Goal: Use online tool/utility: Use online tool/utility

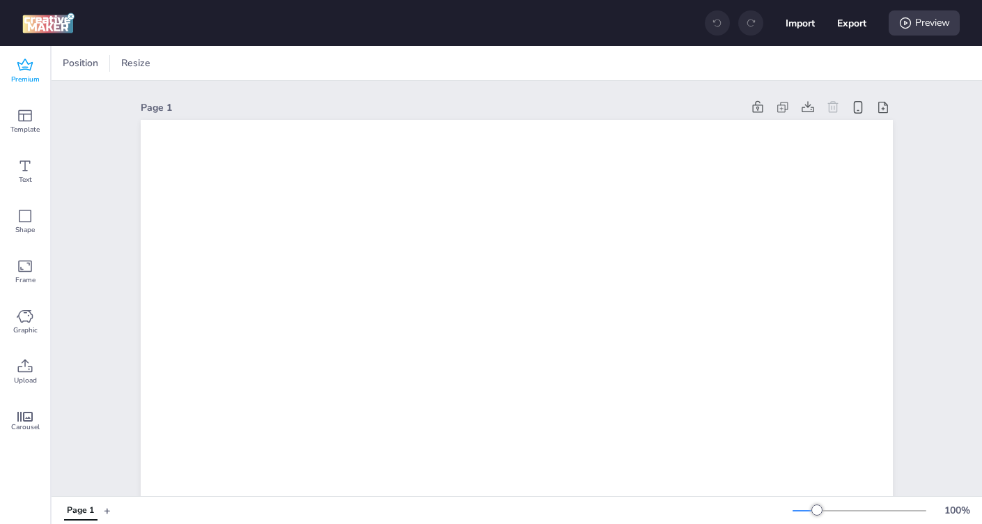
click at [26, 65] on icon at bounding box center [25, 65] width 17 height 17
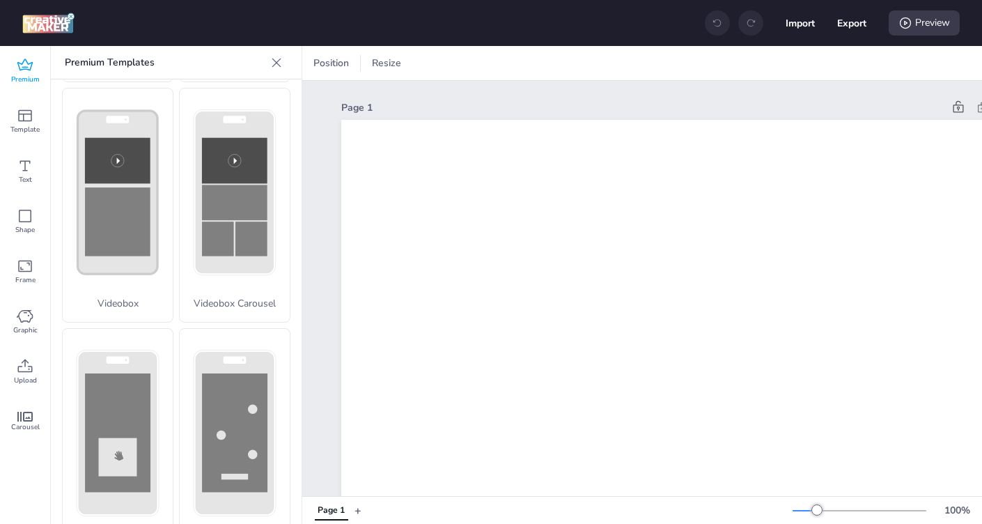
scroll to position [496, 0]
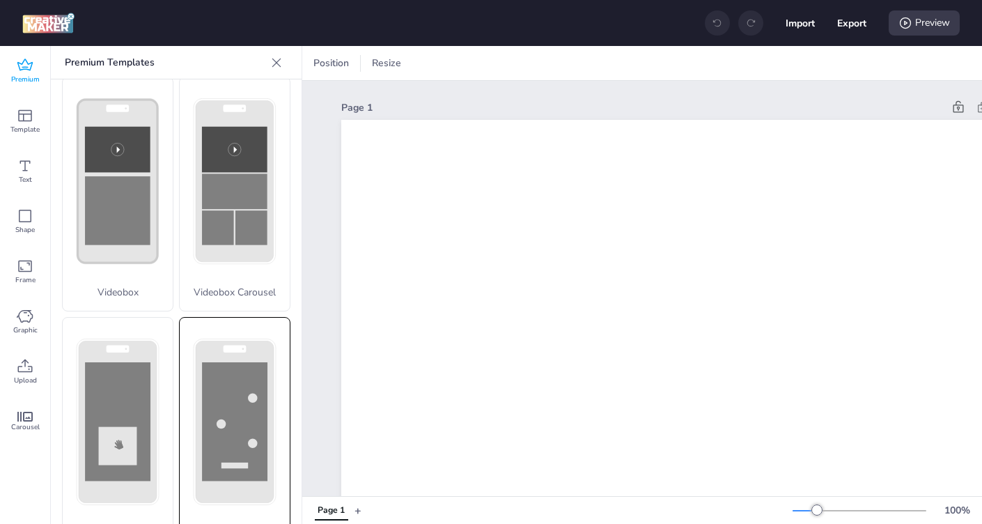
click at [226, 396] on rect at bounding box center [234, 421] width 65 height 118
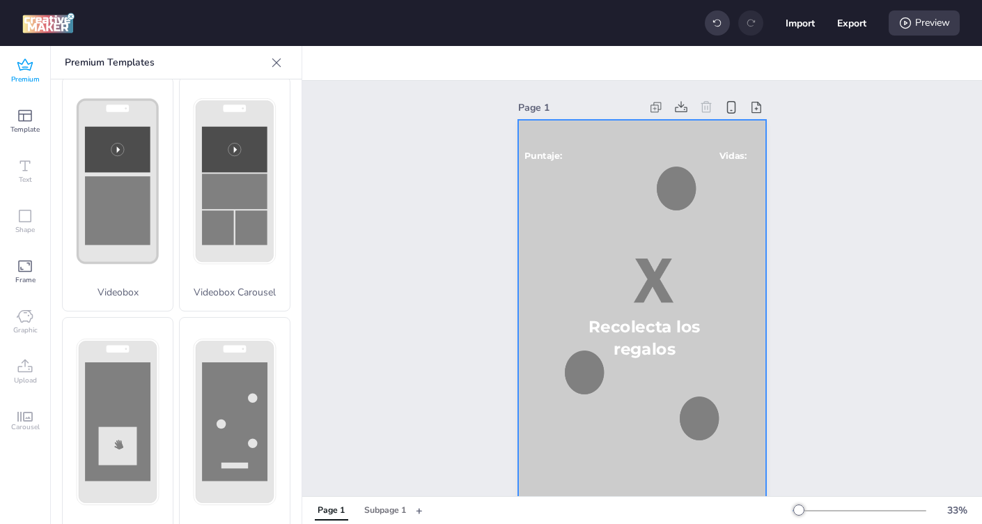
click at [584, 203] on div at bounding box center [642, 341] width 248 height 442
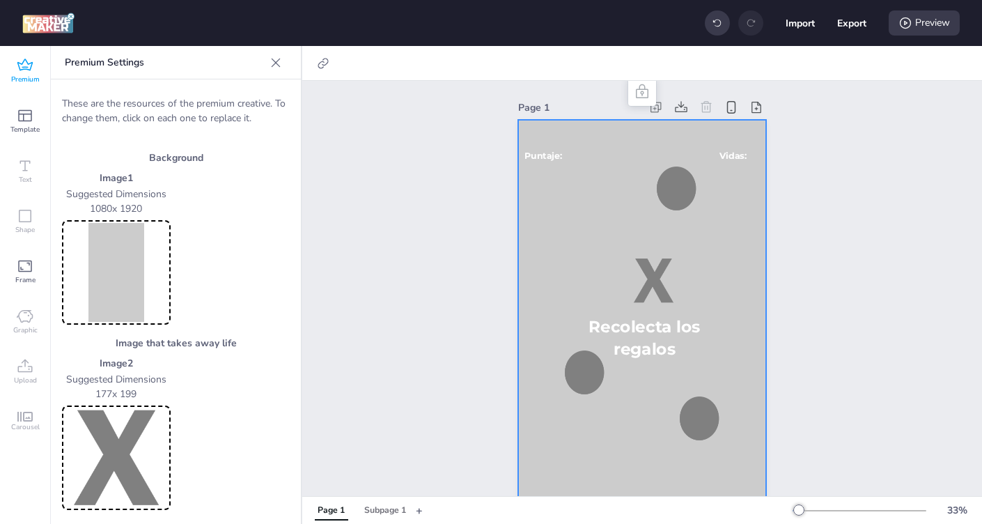
click at [120, 274] on img at bounding box center [116, 272] width 103 height 99
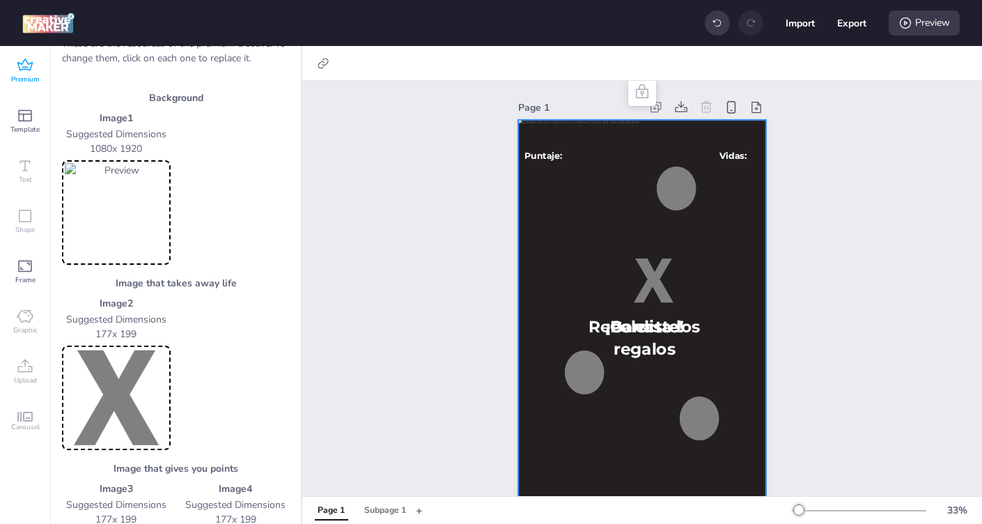
scroll to position [70, 0]
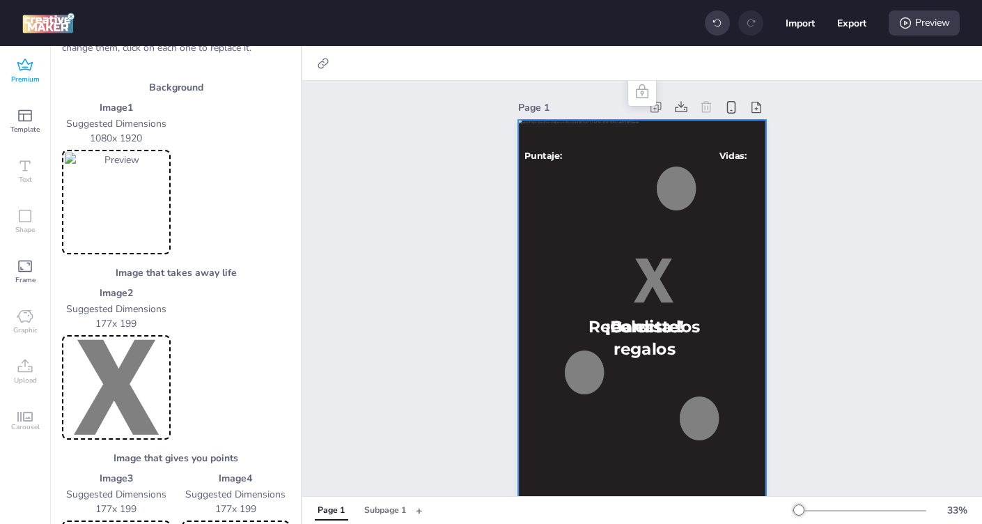
click at [123, 377] on img at bounding box center [116, 387] width 103 height 99
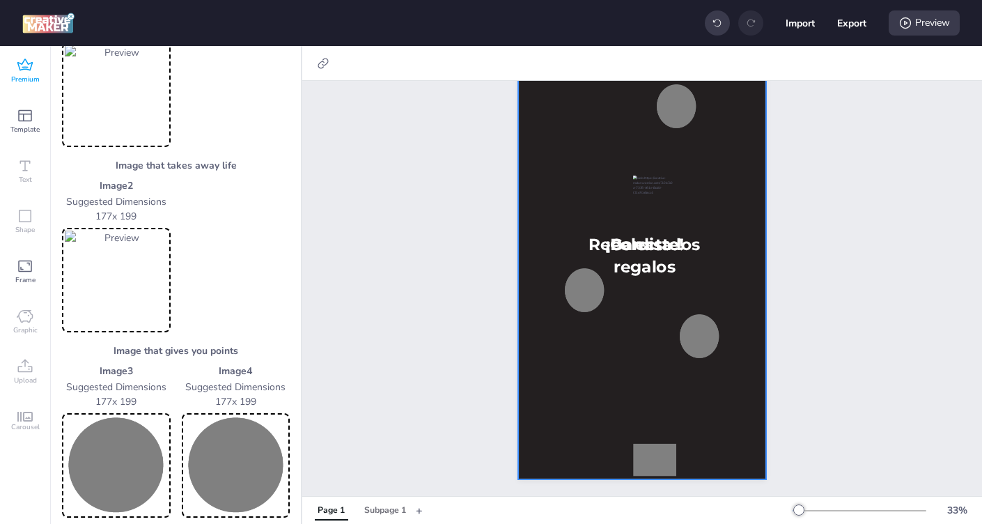
scroll to position [404, 0]
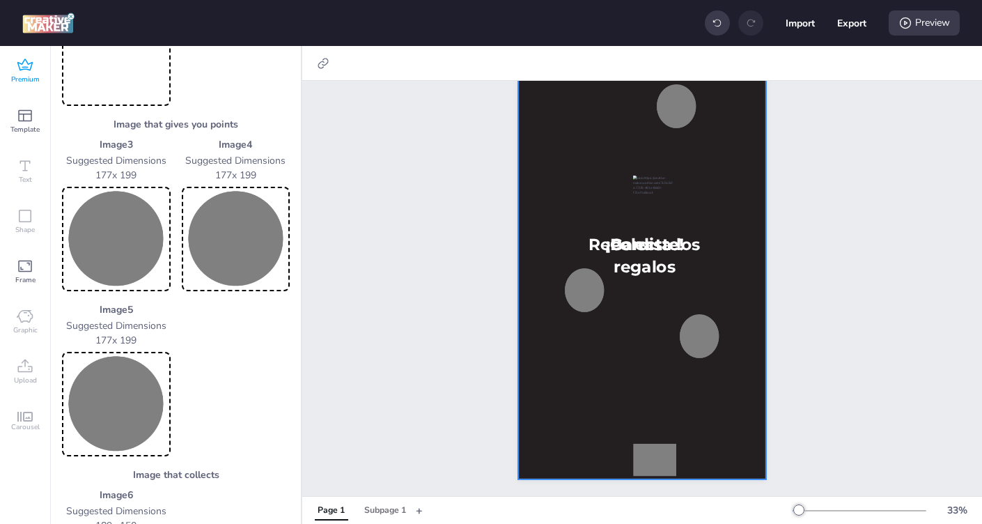
click at [123, 258] on img at bounding box center [116, 238] width 103 height 99
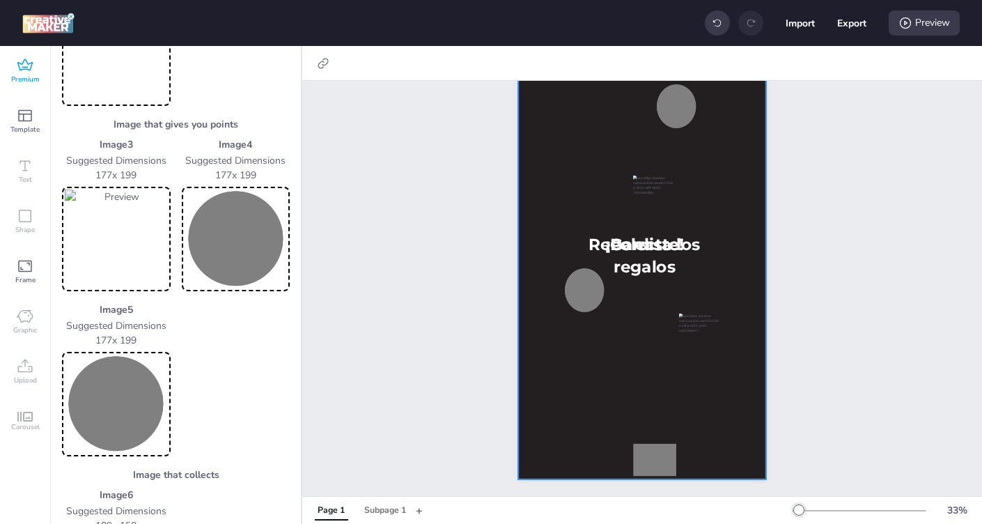
click at [223, 244] on img at bounding box center [236, 238] width 103 height 99
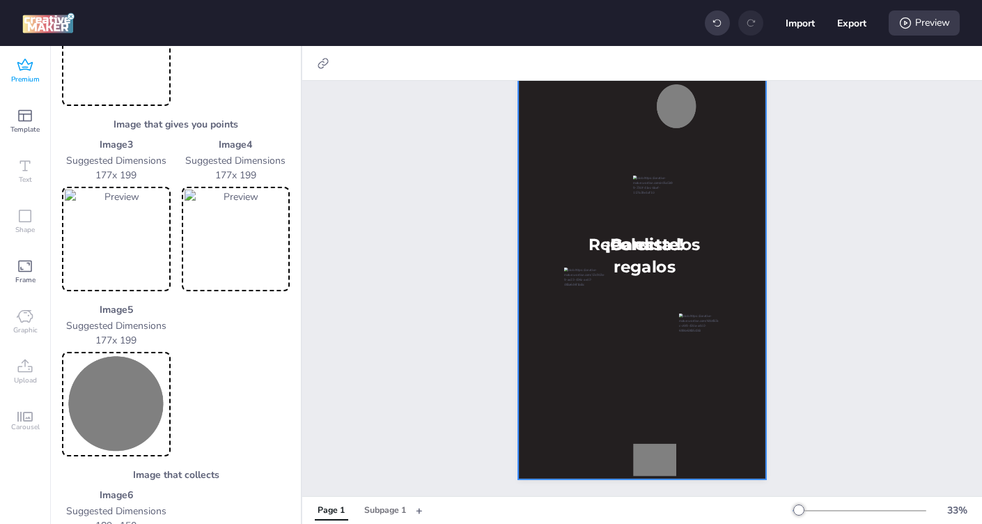
click at [139, 399] on img at bounding box center [116, 403] width 103 height 99
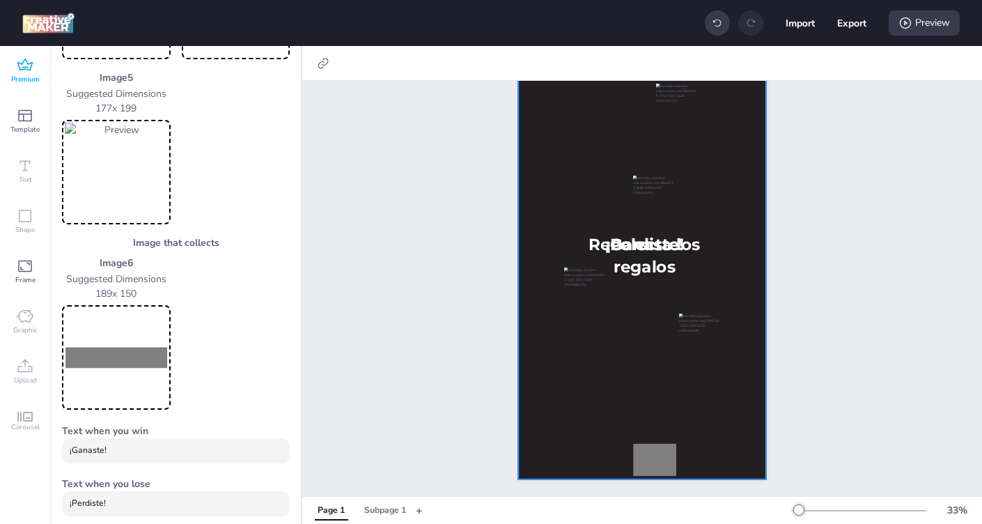
scroll to position [641, 0]
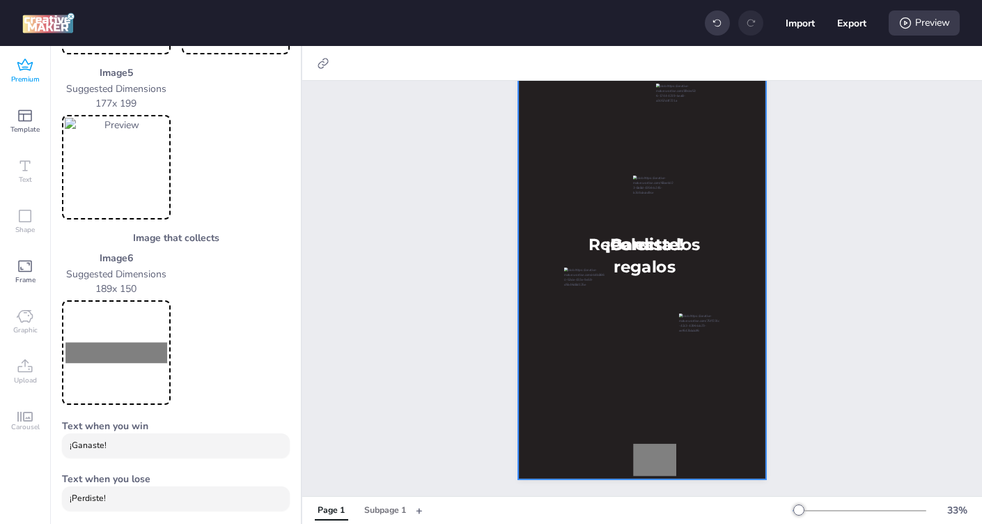
click at [100, 336] on img at bounding box center [116, 352] width 103 height 99
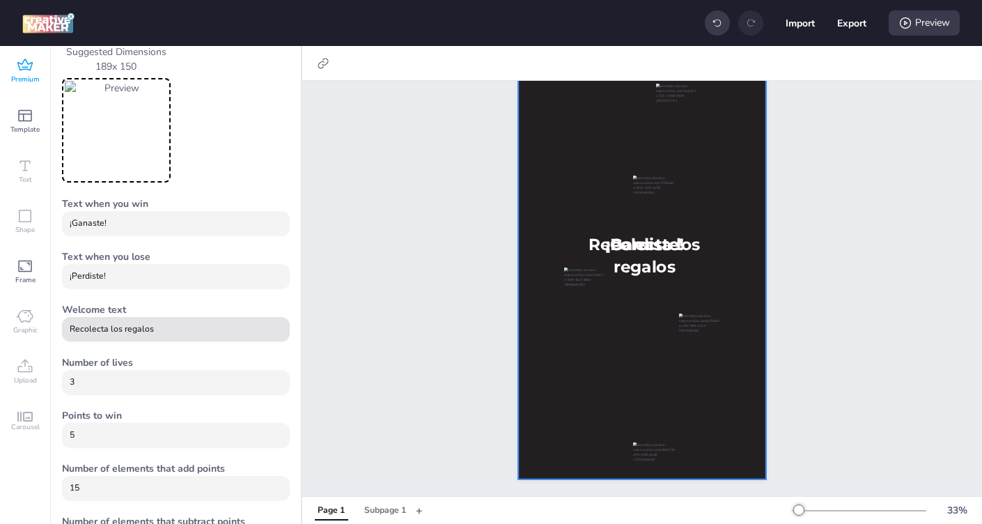
scroll to position [864, 0]
drag, startPoint x: 159, startPoint y: 327, endPoint x: 63, endPoint y: 327, distance: 96.1
click at [63, 327] on div "Recolecta los regalos" at bounding box center [176, 327] width 228 height 24
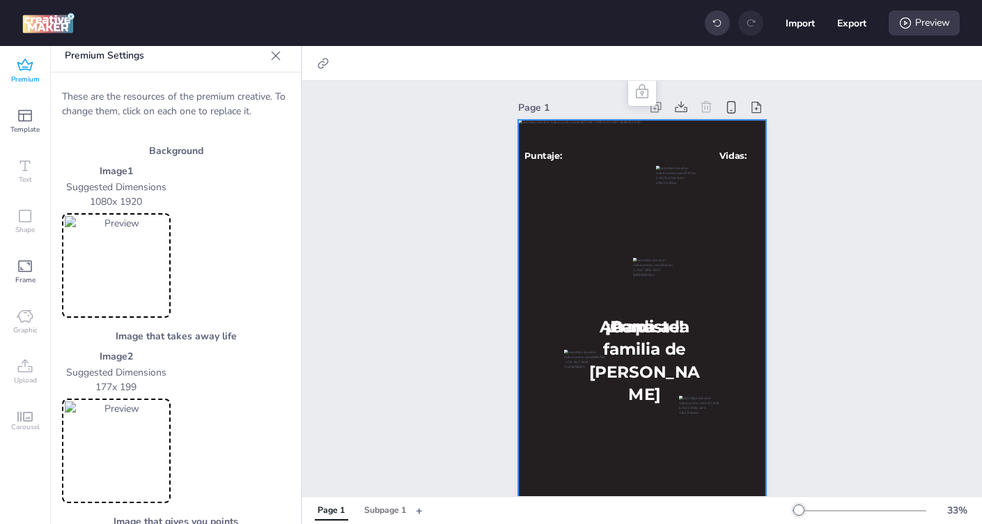
scroll to position [0, 0]
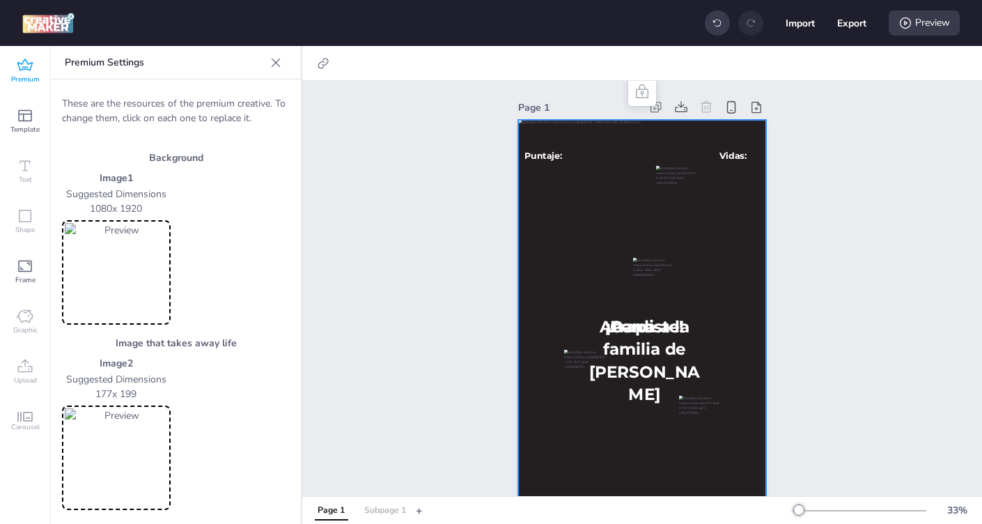
type input "Atrapa a la familia de [PERSON_NAME]"
click at [384, 515] on div "Subpage 1" at bounding box center [385, 510] width 42 height 13
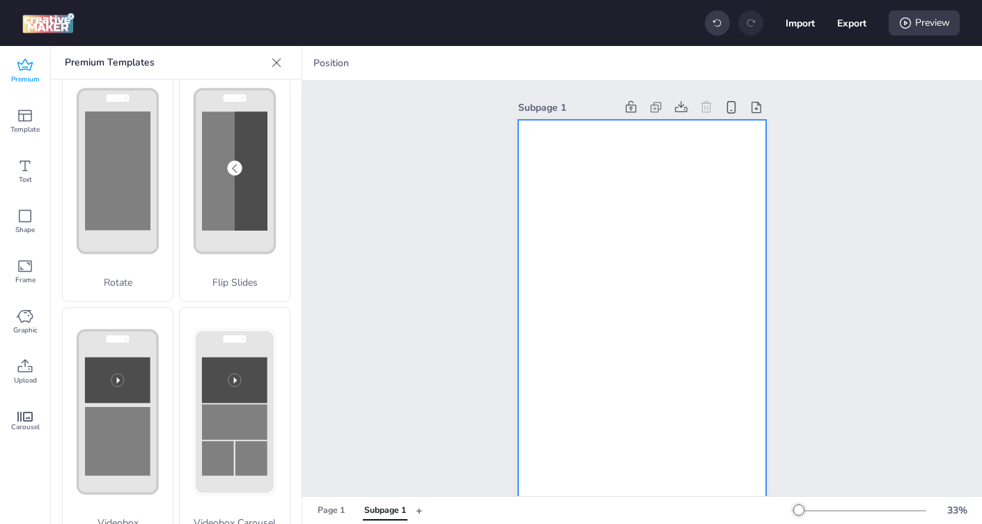
click at [573, 297] on div at bounding box center [642, 341] width 248 height 442
click at [28, 362] on icon at bounding box center [25, 365] width 15 height 13
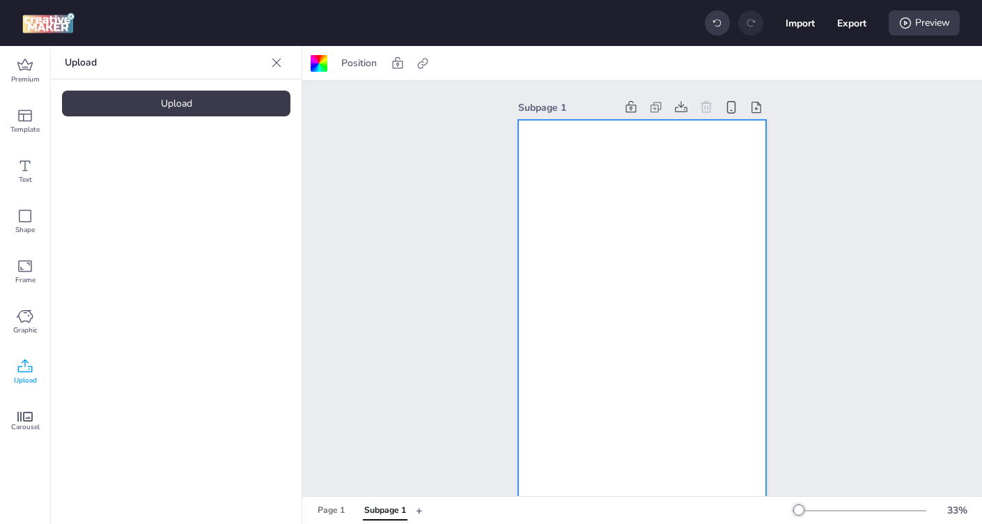
click at [175, 100] on div "Upload" at bounding box center [176, 104] width 228 height 26
click at [124, 202] on img at bounding box center [117, 194] width 85 height 15
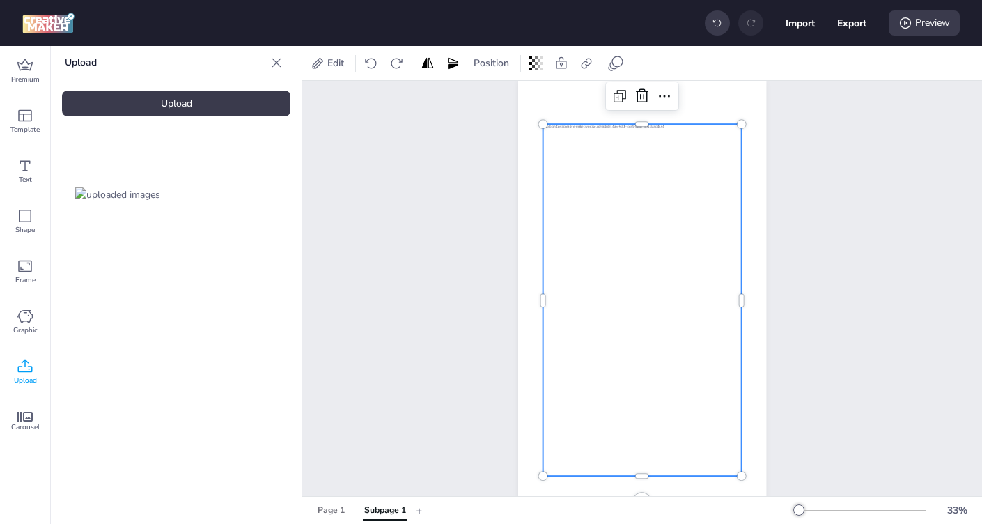
scroll to position [45, 0]
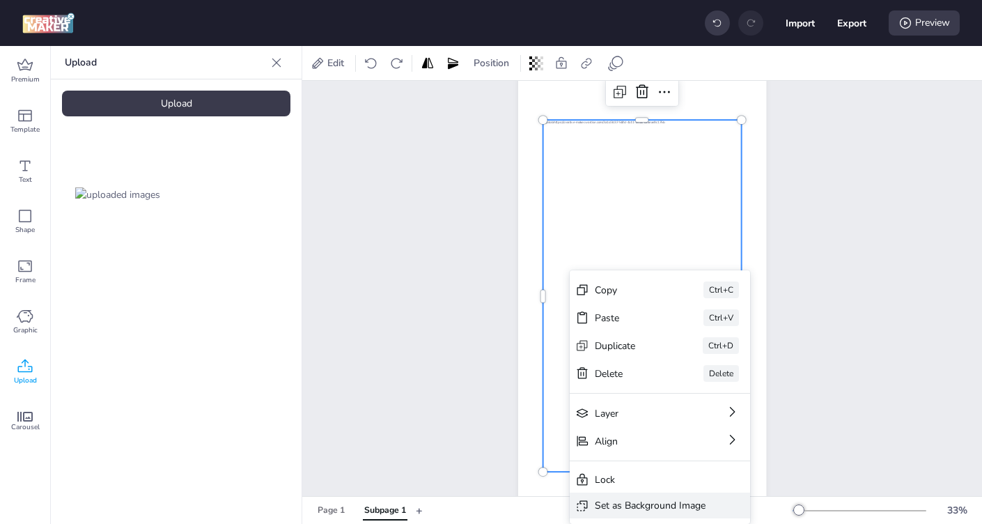
click at [662, 508] on div "Set as Background Image" at bounding box center [650, 505] width 111 height 15
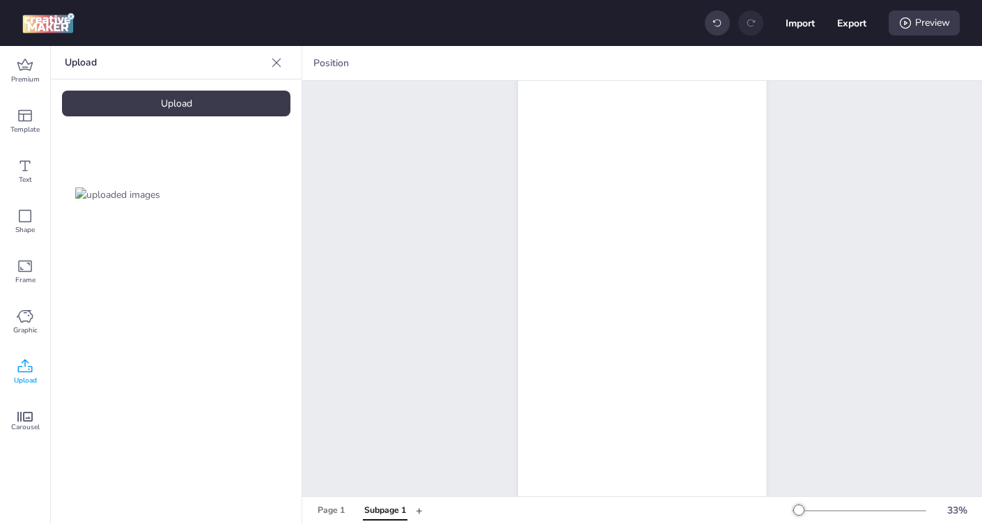
click at [413, 373] on div "Subpage 1" at bounding box center [642, 284] width 680 height 497
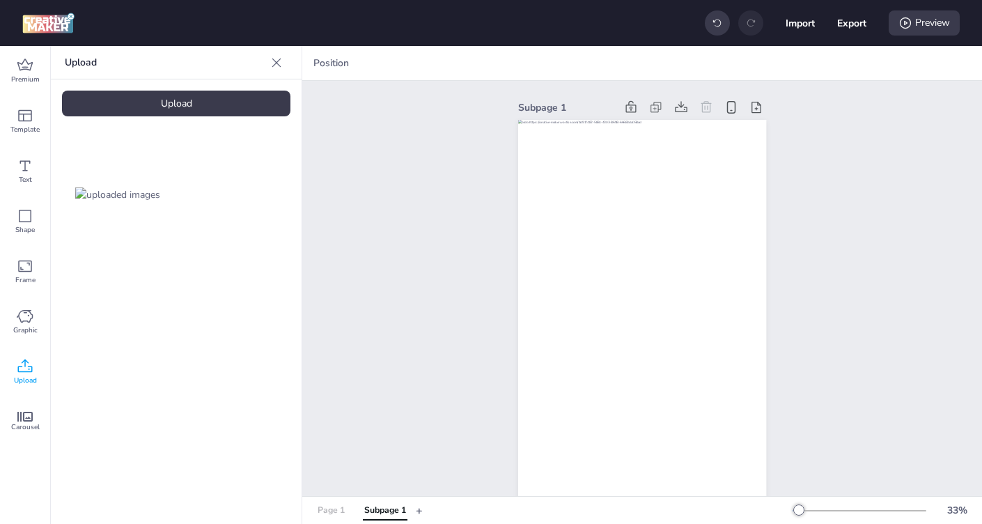
click at [319, 513] on div "Page 1" at bounding box center [331, 510] width 27 height 13
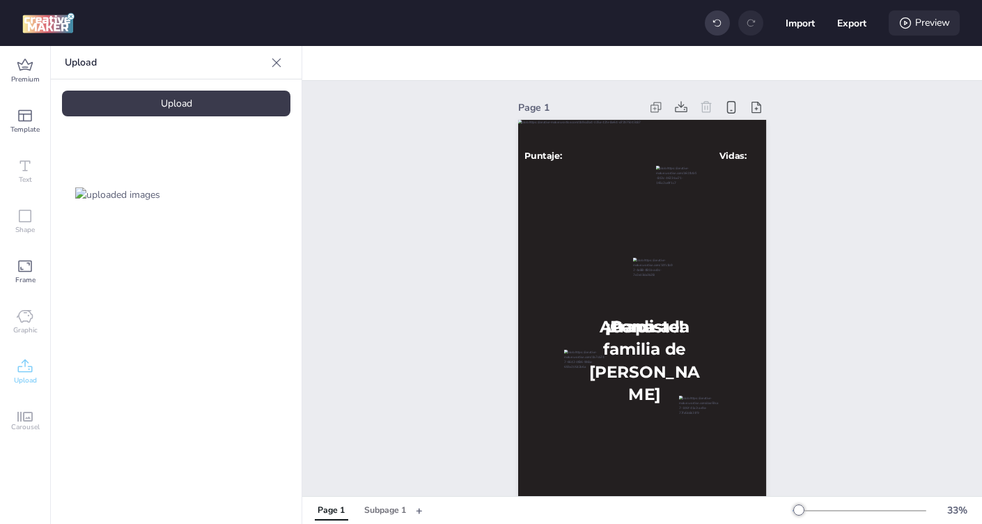
click at [910, 28] on icon at bounding box center [905, 23] width 14 height 14
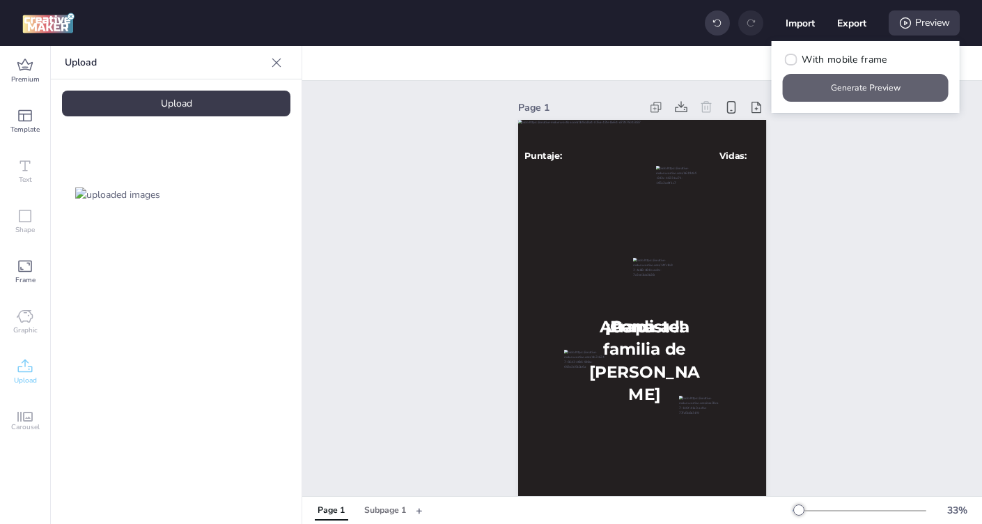
click at [884, 91] on button "Generate Preview" at bounding box center [866, 88] width 166 height 28
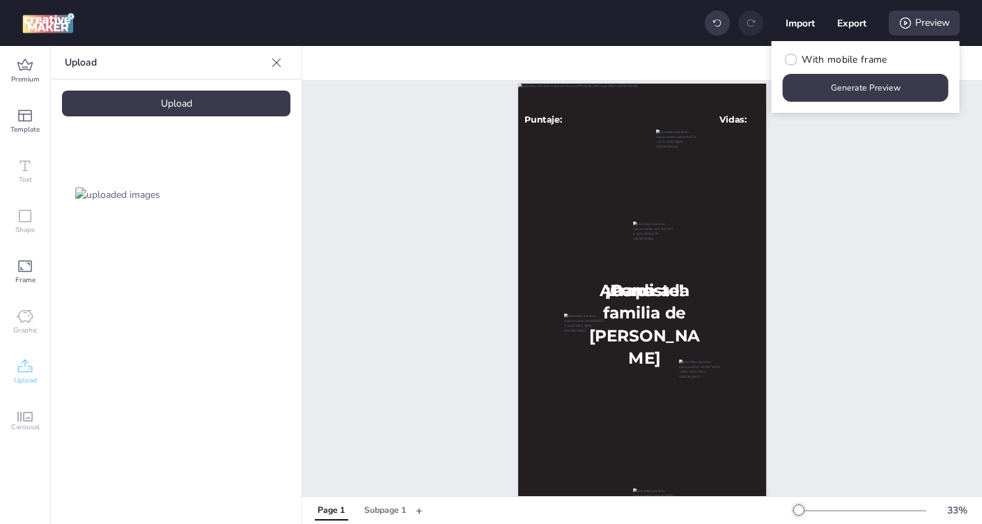
scroll to position [32, 0]
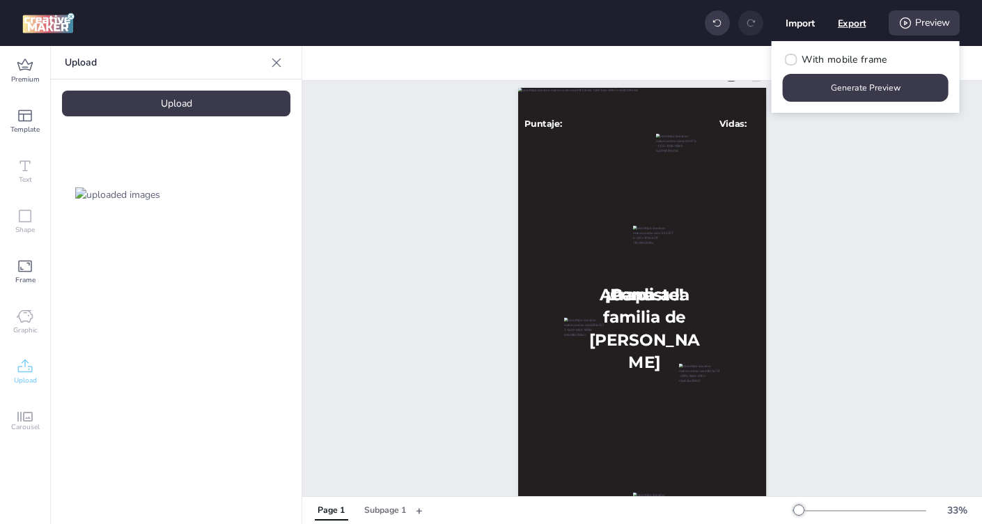
click at [848, 24] on button "Export" at bounding box center [852, 23] width 29 height 29
select select "html"
select select "all"
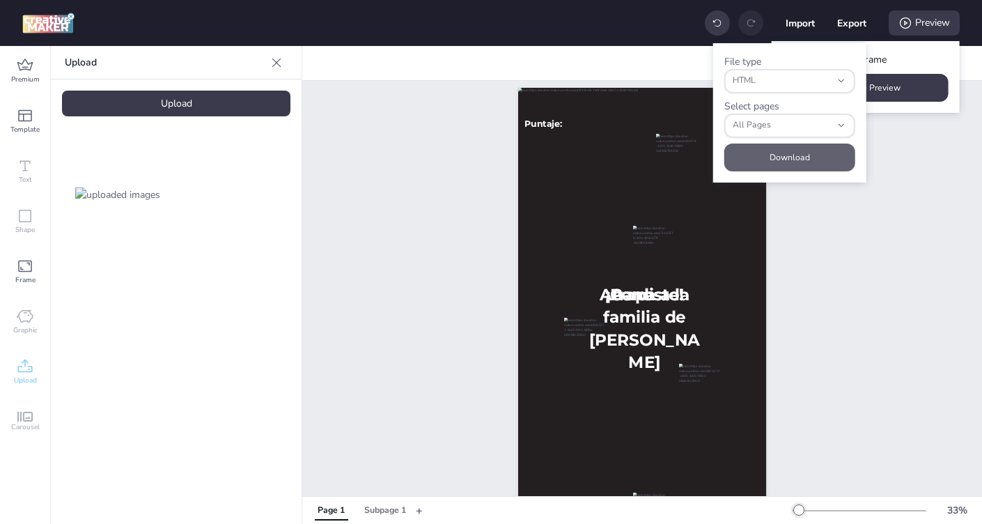
click at [781, 162] on button "Download" at bounding box center [789, 157] width 131 height 28
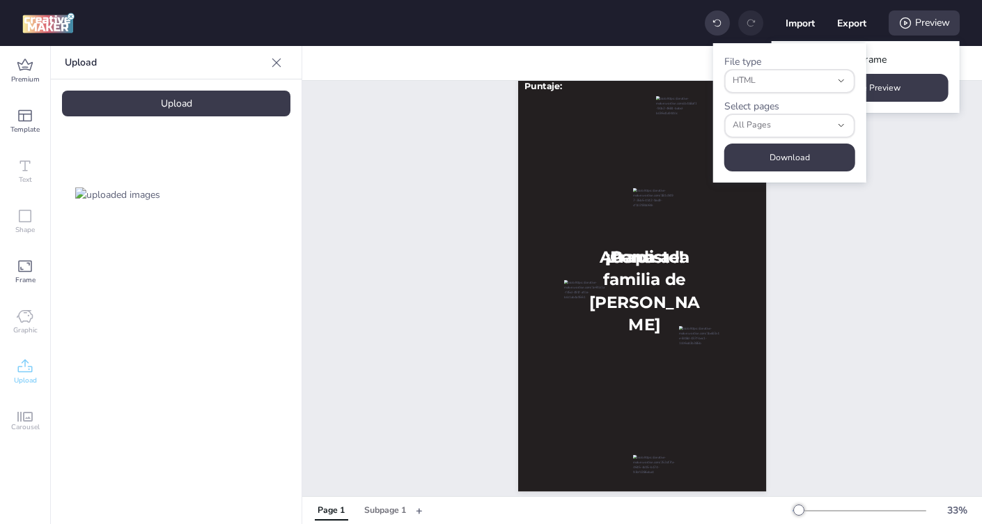
scroll to position [92, 0]
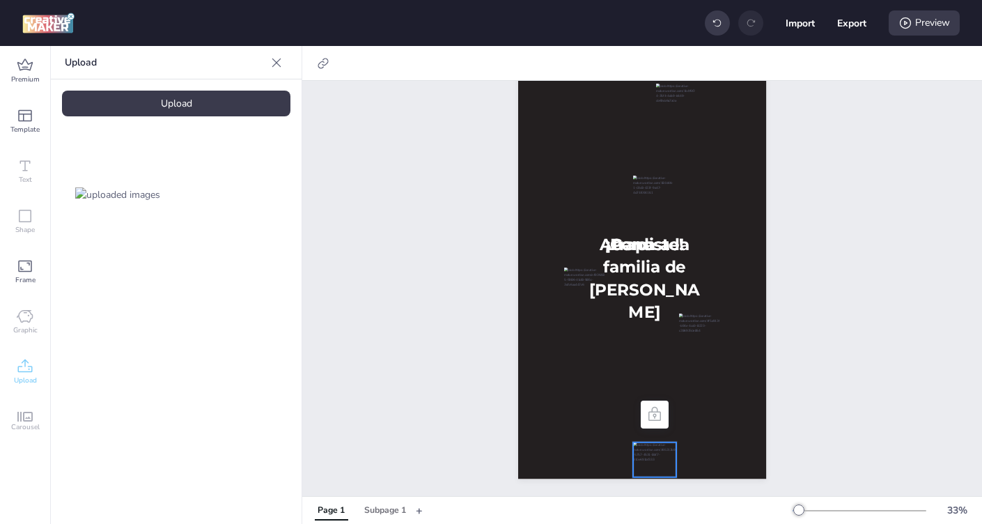
click at [660, 448] on div at bounding box center [654, 459] width 43 height 35
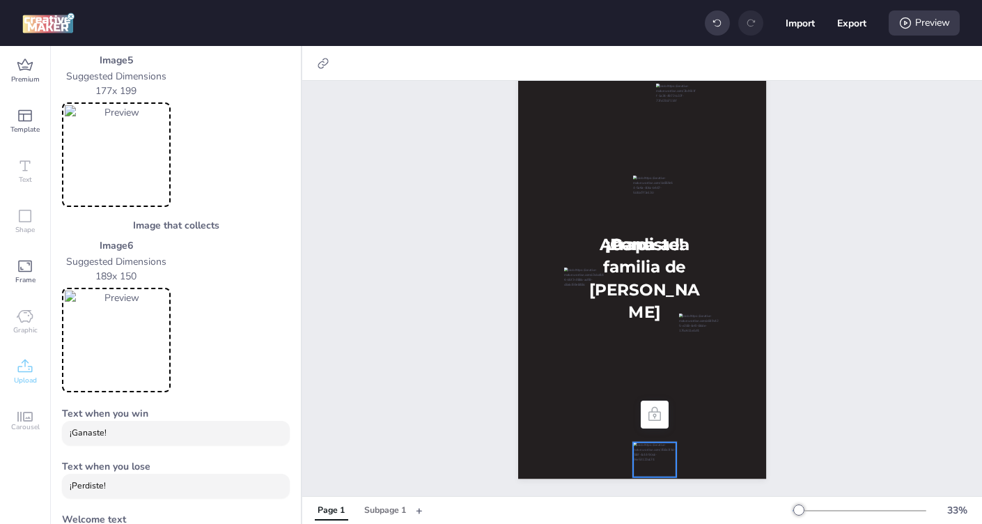
scroll to position [645, 0]
